Goal: Task Accomplishment & Management: Complete application form

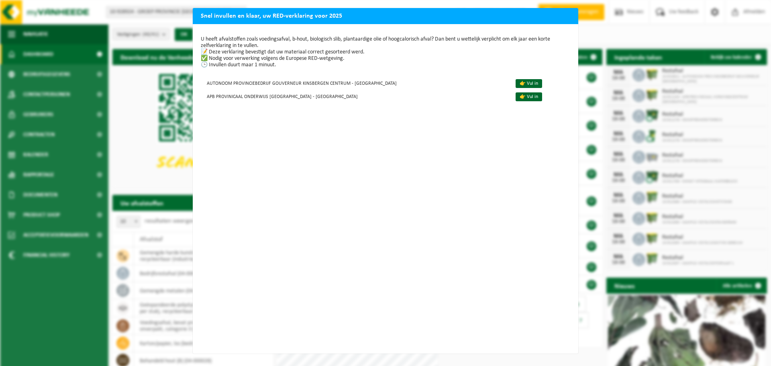
click at [136, 180] on div "Snel invullen en klaar, uw RED-verklaring voor 2025 U heeft afvalstoffen zoals …" at bounding box center [385, 183] width 771 height 366
click at [593, 32] on div "Snel invullen en klaar, uw RED-verklaring voor 2025 U heeft afvalstoffen zoals …" at bounding box center [385, 183] width 771 height 366
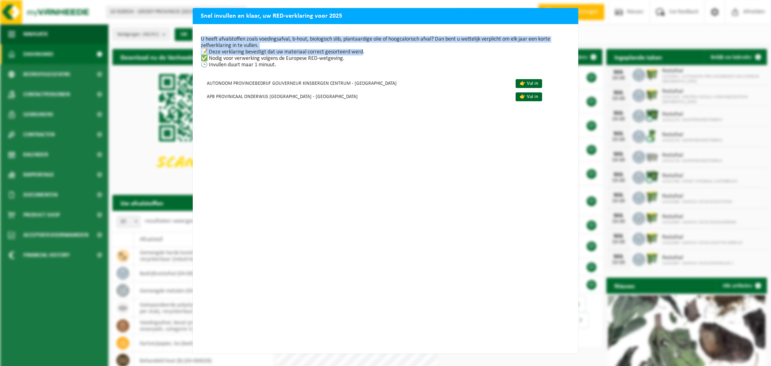
drag, startPoint x: 529, startPoint y: 18, endPoint x: 357, endPoint y: 52, distance: 175.3
click at [357, 52] on div "Snel invullen en klaar, uw RED-verklaring voor 2025 U heeft afvalstoffen zoals …" at bounding box center [386, 180] width 386 height 345
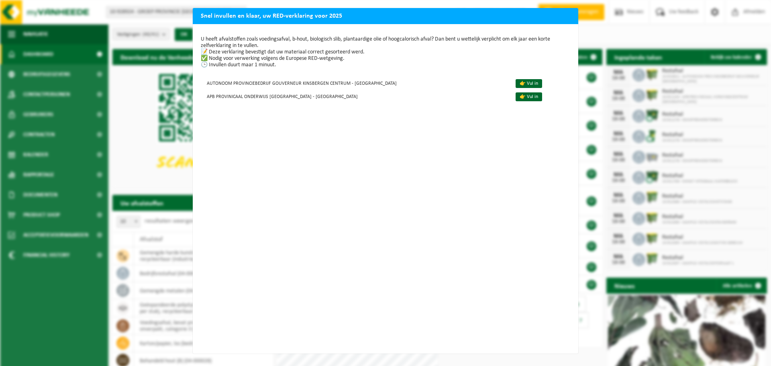
click at [116, 76] on div "Snel invullen en klaar, uw RED-verklaring voor 2025 U heeft afvalstoffen zoals …" at bounding box center [385, 183] width 771 height 366
click at [683, 203] on div "Snel invullen en klaar, uw RED-verklaring voor 2025 U heeft afvalstoffen zoals …" at bounding box center [385, 183] width 771 height 366
click at [516, 85] on link "👉 Vul in" at bounding box center [529, 83] width 27 height 9
click at [518, 98] on link "👉 Vul in" at bounding box center [529, 96] width 27 height 9
click at [169, 33] on div "Snel invullen en klaar, uw RED-verklaring voor 2025 U heeft afvalstoffen zoals …" at bounding box center [385, 183] width 771 height 366
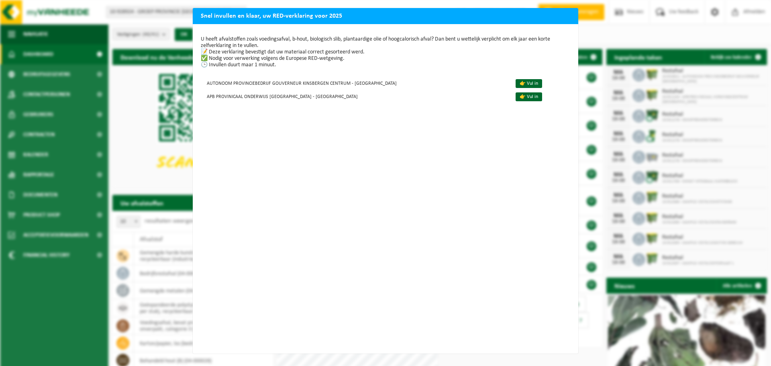
click at [168, 198] on div "Snel invullen en klaar, uw RED-verklaring voor 2025 U heeft afvalstoffen zoals …" at bounding box center [385, 183] width 771 height 366
click at [591, 25] on div "Snel invullen en klaar, uw RED-verklaring voor 2025 U heeft afvalstoffen zoals …" at bounding box center [385, 183] width 771 height 366
click at [135, 144] on div "Snel invullen en klaar, uw RED-verklaring voor 2025 U heeft afvalstoffen zoals …" at bounding box center [385, 183] width 771 height 366
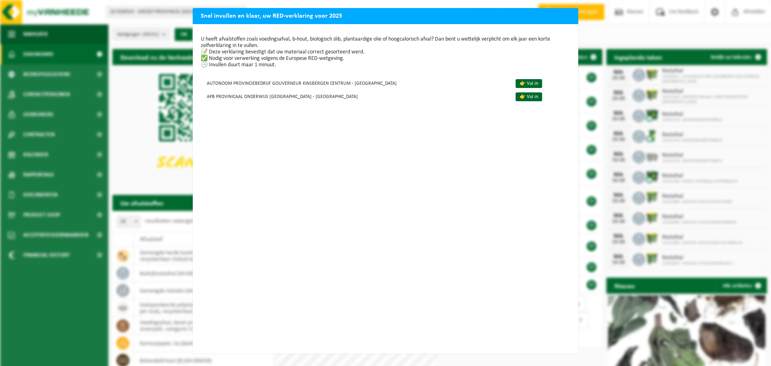
click at [560, 18] on h2 "Snel invullen en klaar, uw RED-verklaring voor 2025" at bounding box center [386, 15] width 386 height 15
click at [562, 18] on h2 "Snel invullen en klaar, uw RED-verklaring voor 2025" at bounding box center [386, 15] width 386 height 15
click at [563, 18] on h2 "Snel invullen en klaar, uw RED-verklaring voor 2025" at bounding box center [386, 15] width 386 height 15
